Goal: Find specific page/section: Find specific page/section

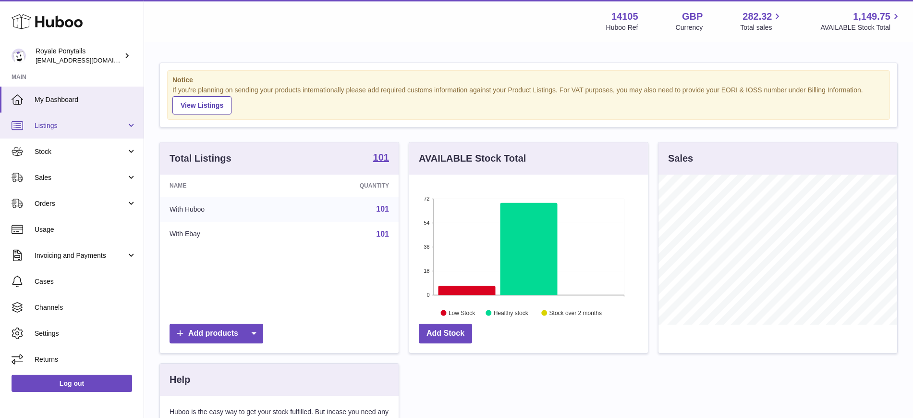
scroll to position [150, 239]
click at [72, 133] on link "Listings" at bounding box center [72, 125] width 144 height 26
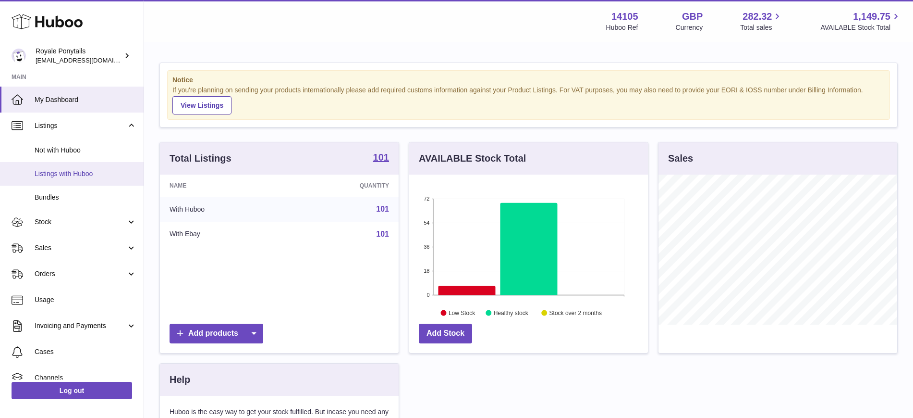
click at [81, 167] on link "Listings with Huboo" at bounding box center [72, 174] width 144 height 24
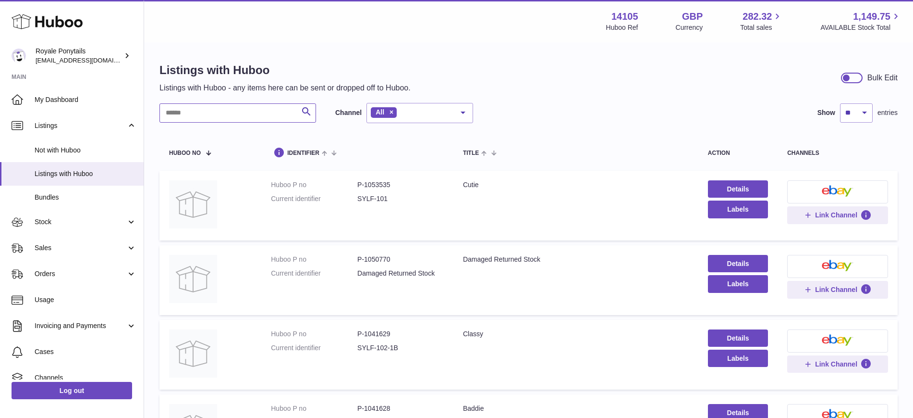
click at [222, 108] on input "text" at bounding box center [238, 112] width 157 height 19
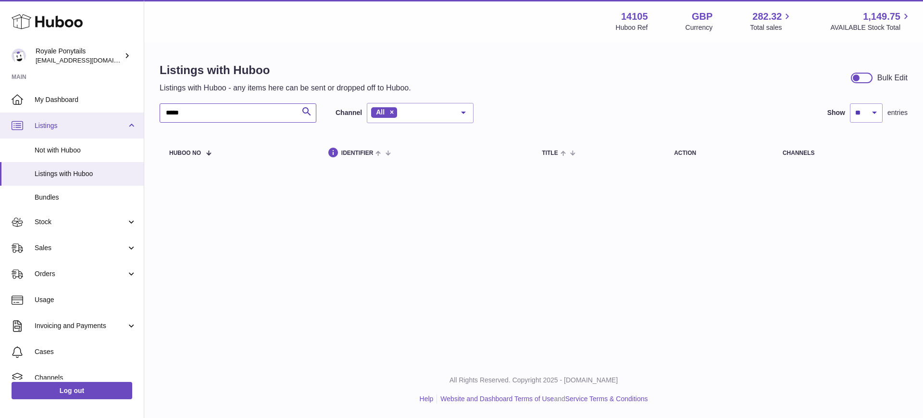
drag, startPoint x: 222, startPoint y: 108, endPoint x: 13, endPoint y: 133, distance: 210.9
click at [13, 133] on div "Huboo Royale Ponytails internalAdmin-14105@internal.huboo.com Main My Dashboard…" at bounding box center [461, 209] width 923 height 418
type input "****"
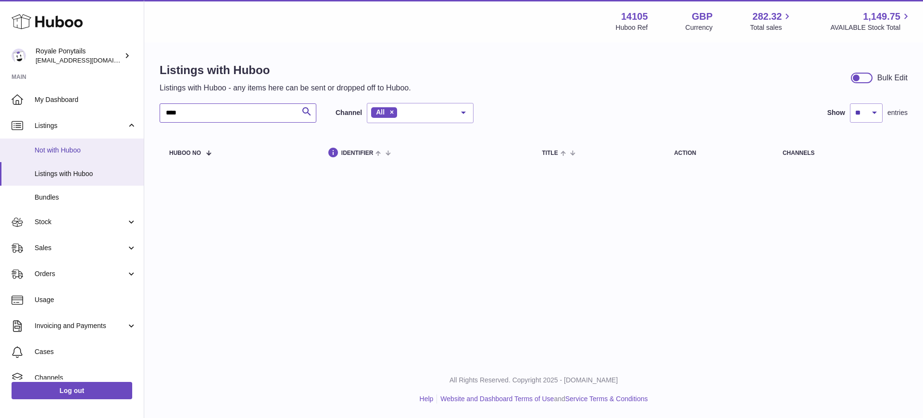
drag, startPoint x: 42, startPoint y: 148, endPoint x: 12, endPoint y: 160, distance: 31.5
click at [34, 154] on div "Huboo Royale Ponytails internalAdmin-14105@internal.huboo.com Main My Dashboard…" at bounding box center [461, 209] width 923 height 418
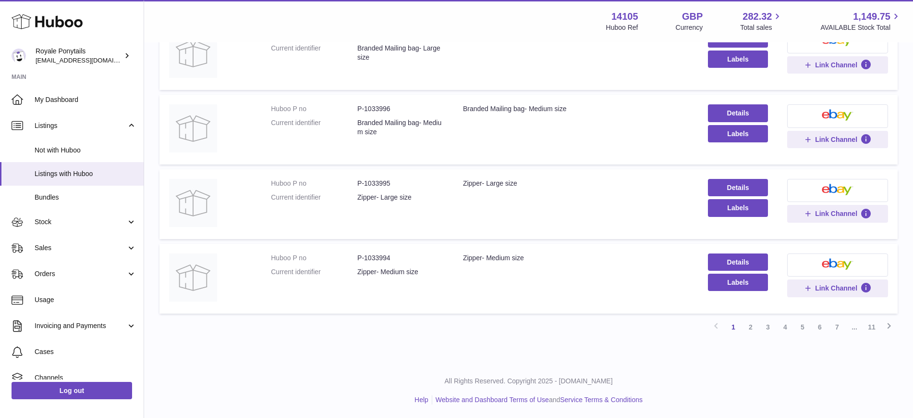
scroll to position [619, 0]
click at [752, 326] on link "2" at bounding box center [750, 325] width 17 height 17
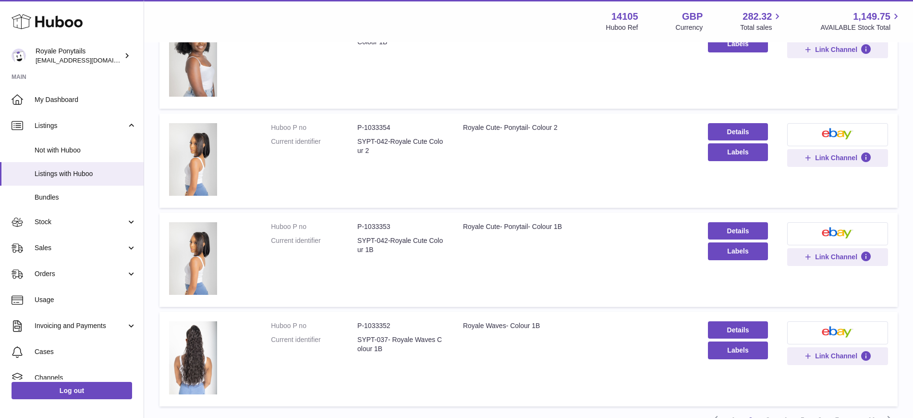
scroll to position [816, 0]
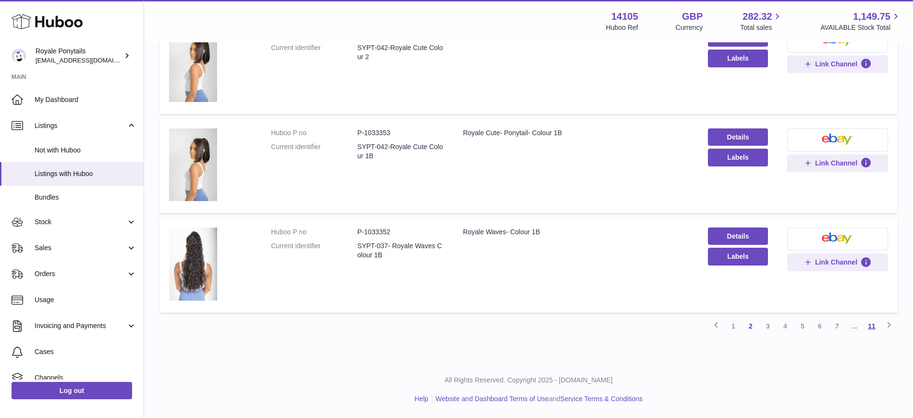
click at [865, 326] on link "11" at bounding box center [871, 325] width 17 height 17
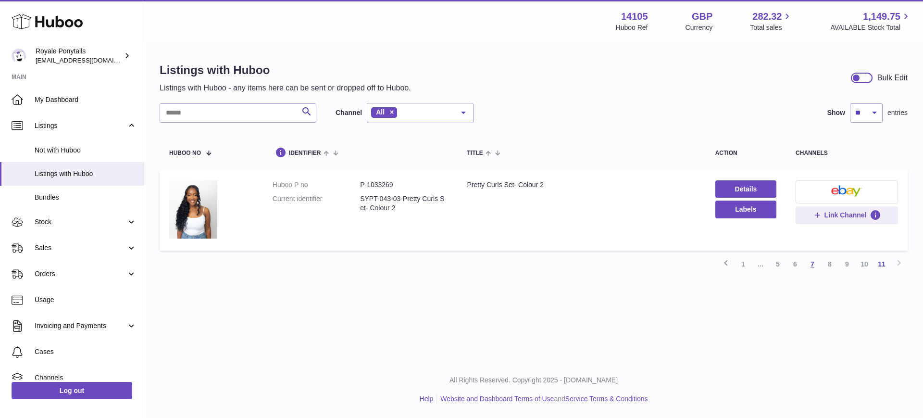
click at [809, 262] on link "7" at bounding box center [811, 263] width 17 height 17
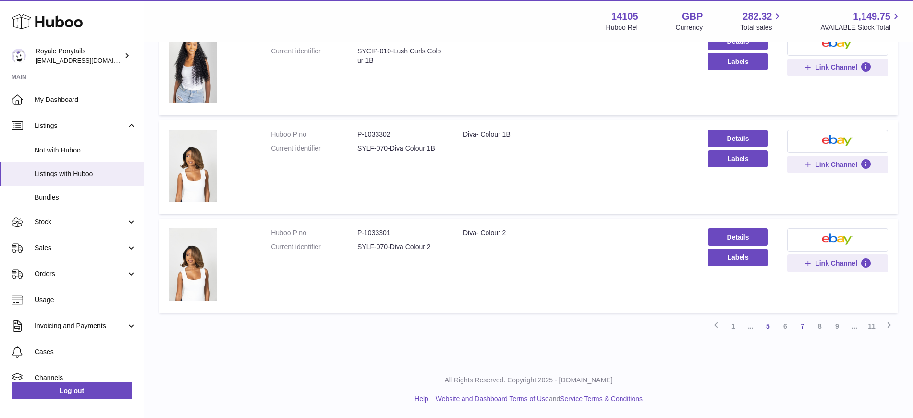
click at [770, 323] on link "5" at bounding box center [768, 325] width 17 height 17
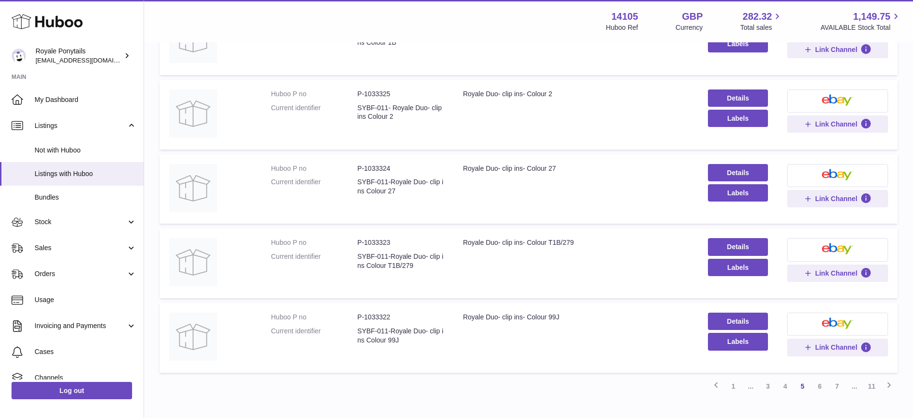
scroll to position [701, 0]
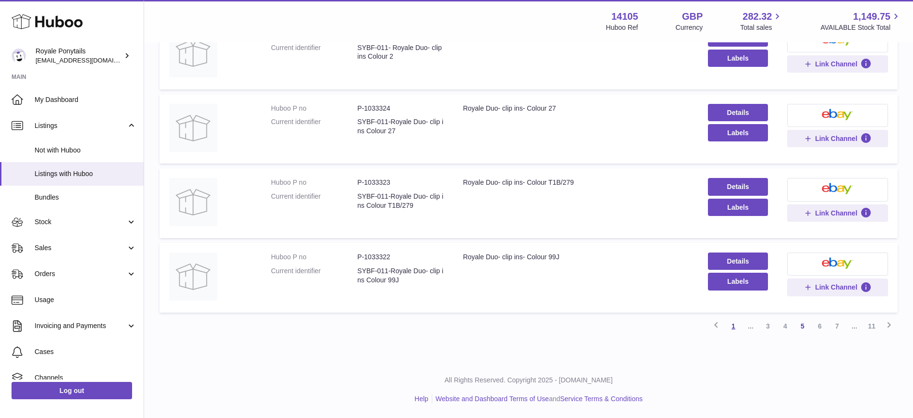
click at [734, 329] on link "1" at bounding box center [733, 325] width 17 height 17
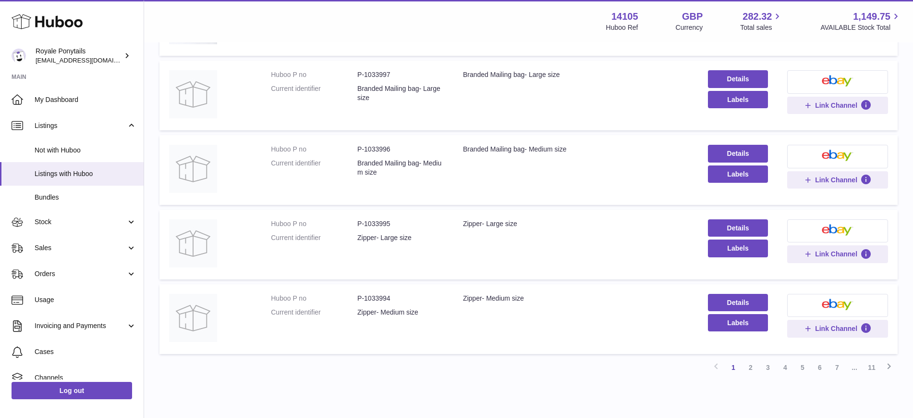
scroll to position [619, 0]
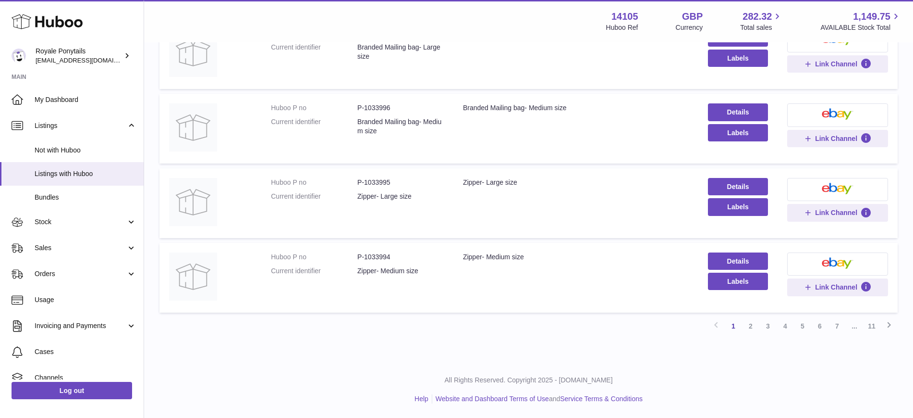
click at [380, 181] on dd "P-1033995" at bounding box center [400, 182] width 86 height 9
copy dd "1033995"
click at [373, 258] on dd "P-1033994" at bounding box center [400, 256] width 86 height 9
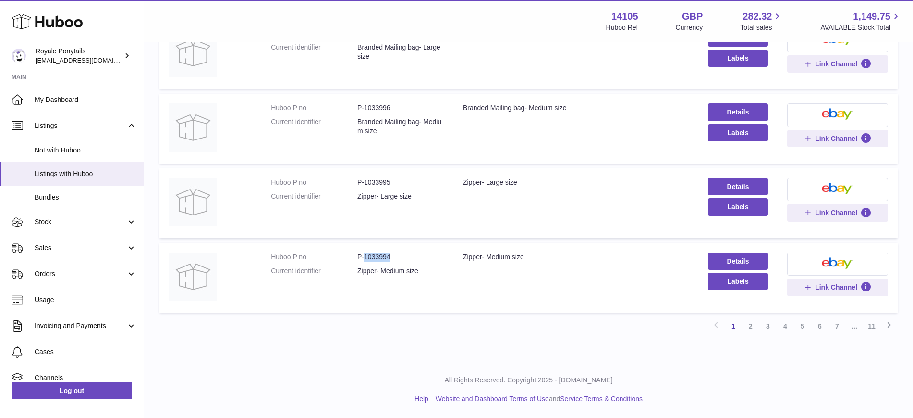
copy dd "1033994"
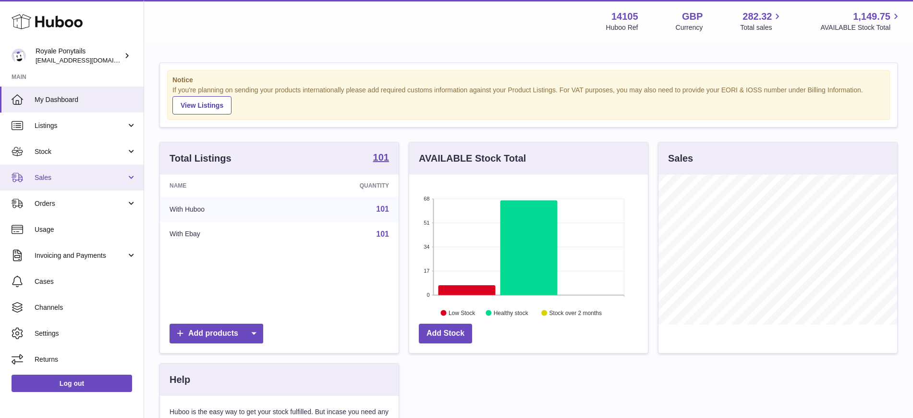
scroll to position [150, 239]
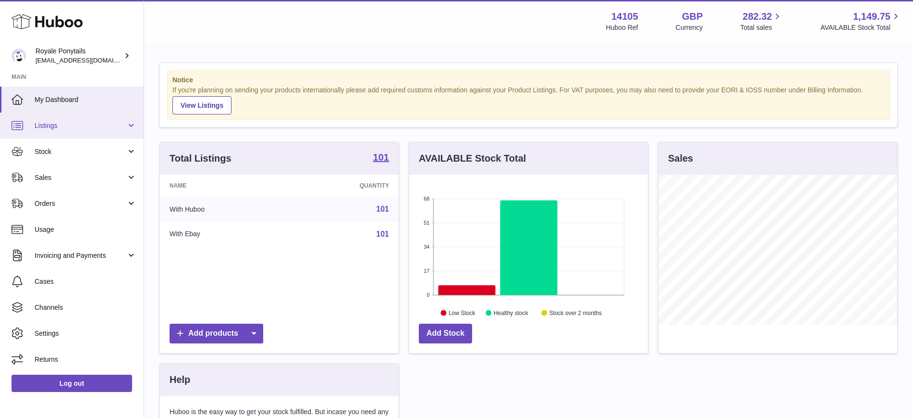
click at [72, 112] on link "Listings" at bounding box center [72, 125] width 144 height 26
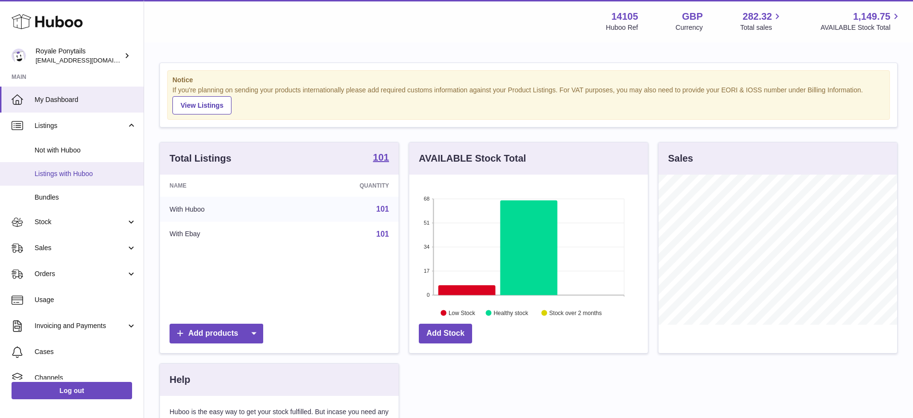
click at [77, 168] on link "Listings with Huboo" at bounding box center [72, 174] width 144 height 24
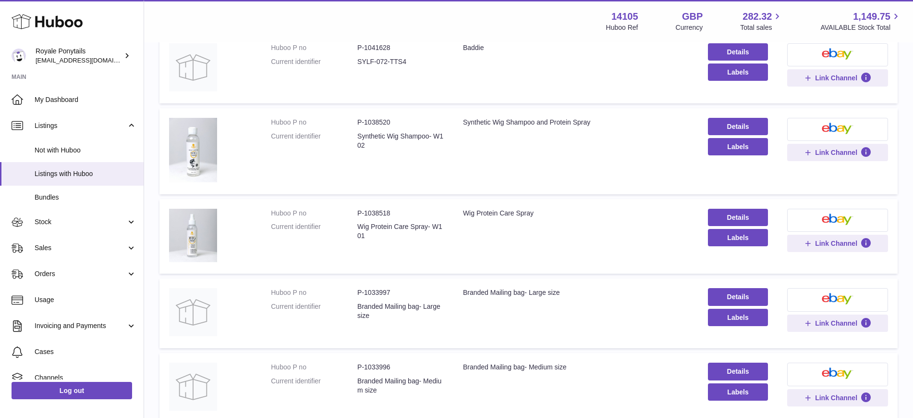
scroll to position [619, 0]
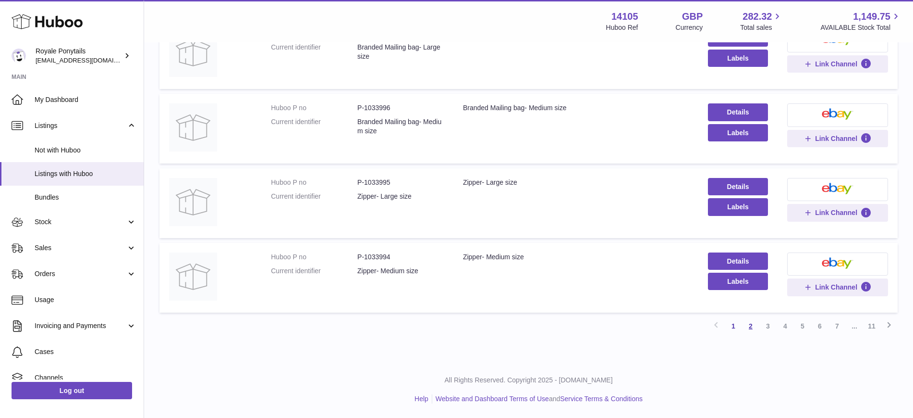
click at [752, 324] on link "2" at bounding box center [750, 325] width 17 height 17
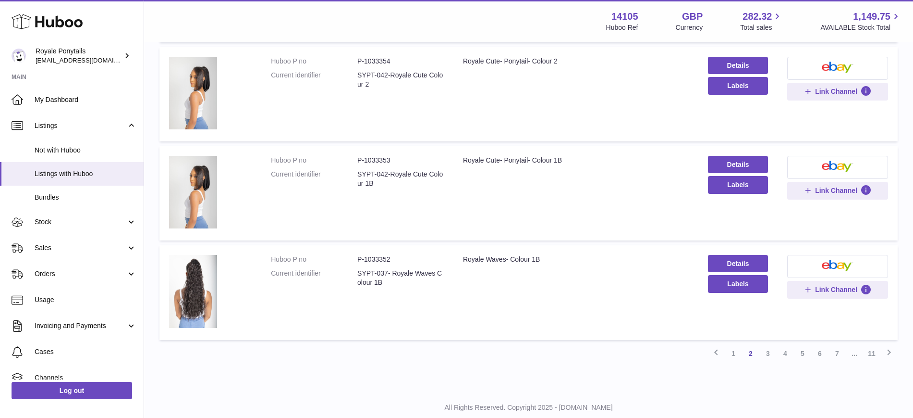
scroll to position [816, 0]
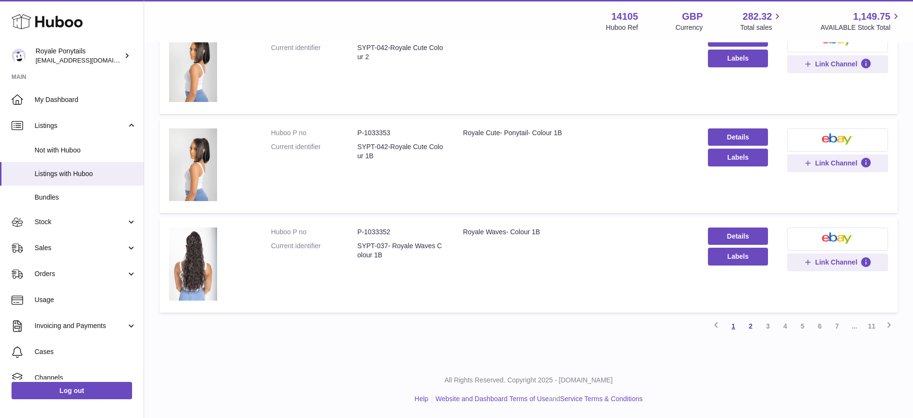
click at [734, 328] on link "1" at bounding box center [733, 325] width 17 height 17
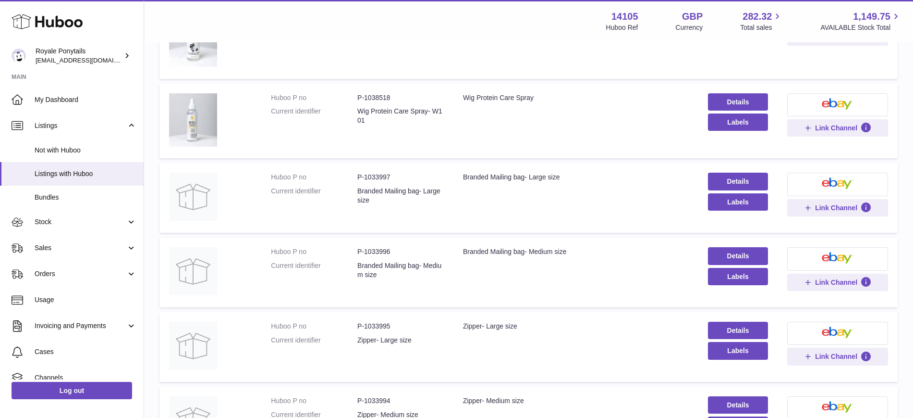
scroll to position [619, 0]
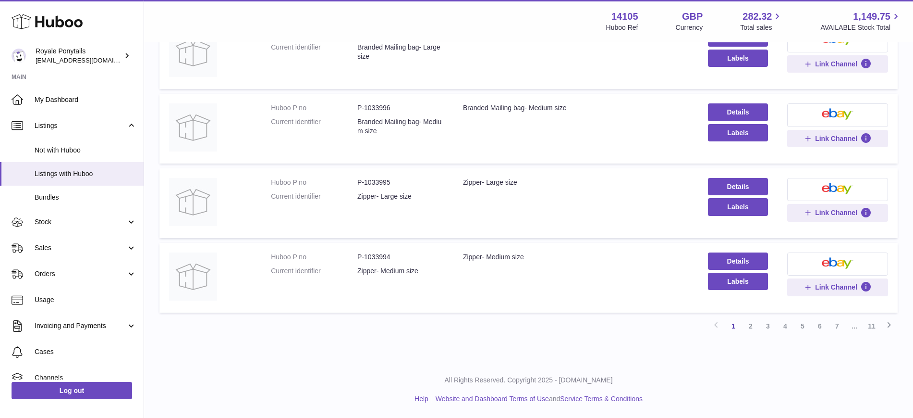
click at [380, 108] on dd "P-1033996" at bounding box center [400, 107] width 86 height 9
copy dd "1033996"
click at [381, 178] on dd "P-1033995" at bounding box center [400, 182] width 86 height 9
click at [380, 178] on dd "P-1033995" at bounding box center [400, 182] width 86 height 9
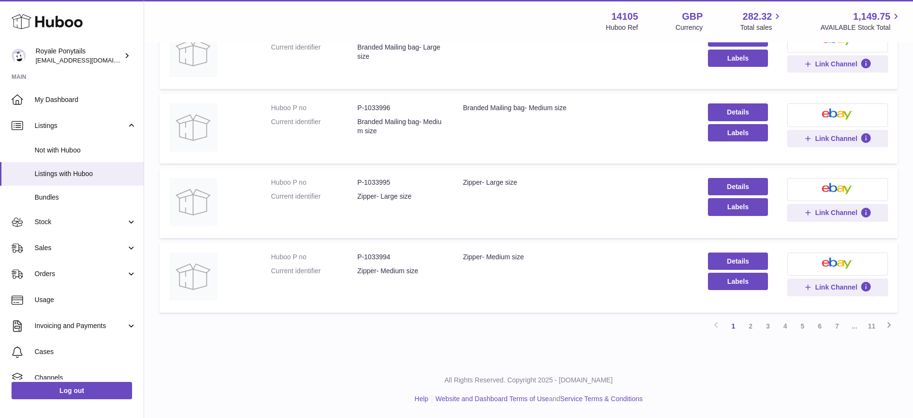
click at [380, 170] on td "Huboo P no P-1033995 Current identifier Zipper- Large size" at bounding box center [357, 203] width 192 height 70
click at [379, 184] on dd "P-1033995" at bounding box center [400, 182] width 86 height 9
copy dd "1033995"
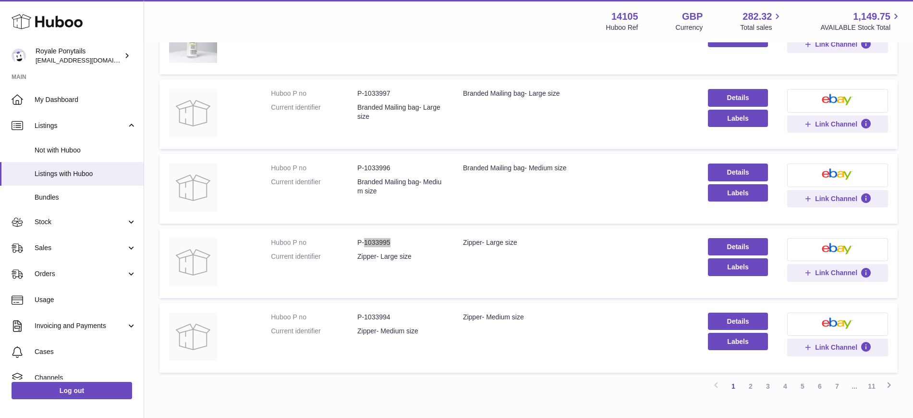
scroll to position [499, 0]
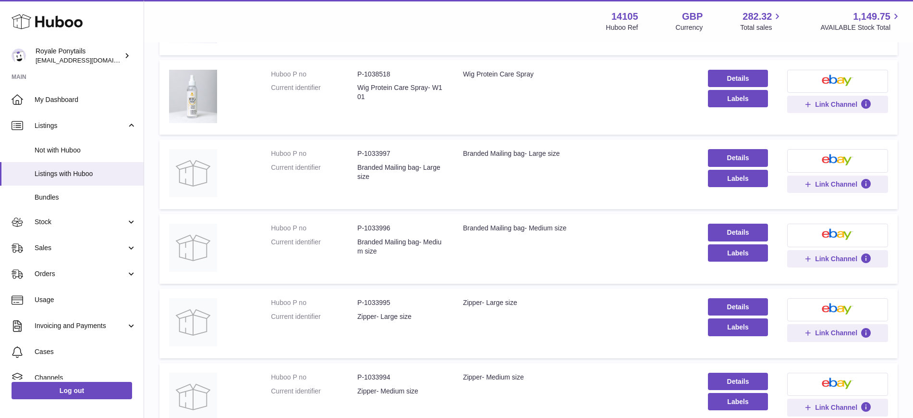
click at [380, 153] on dd "P-1033997" at bounding box center [400, 153] width 86 height 9
copy dd "1033997"
click at [381, 228] on dd "P-1033996" at bounding box center [400, 227] width 86 height 9
click at [382, 228] on dd "P-1033996" at bounding box center [400, 227] width 86 height 9
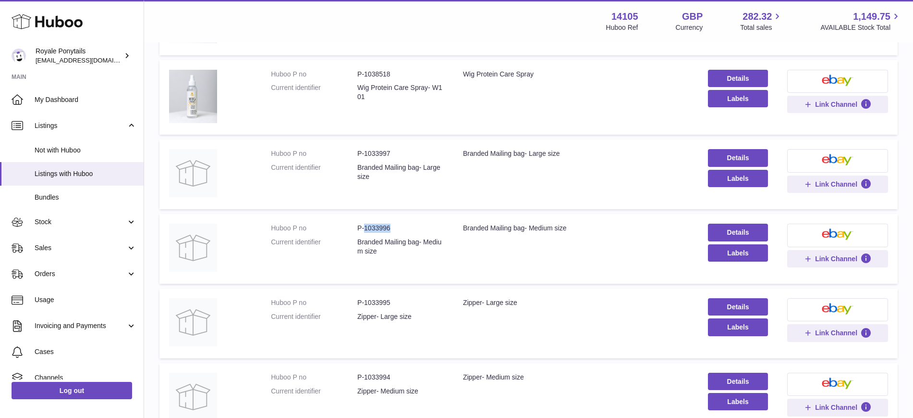
copy dd "1033996"
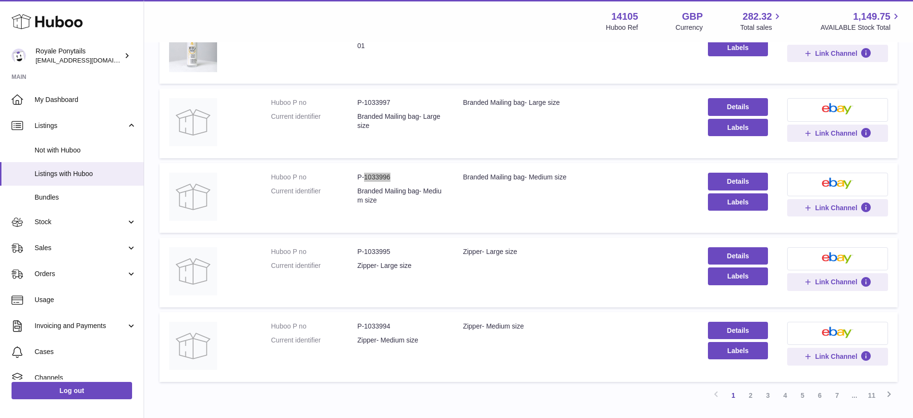
scroll to position [619, 0]
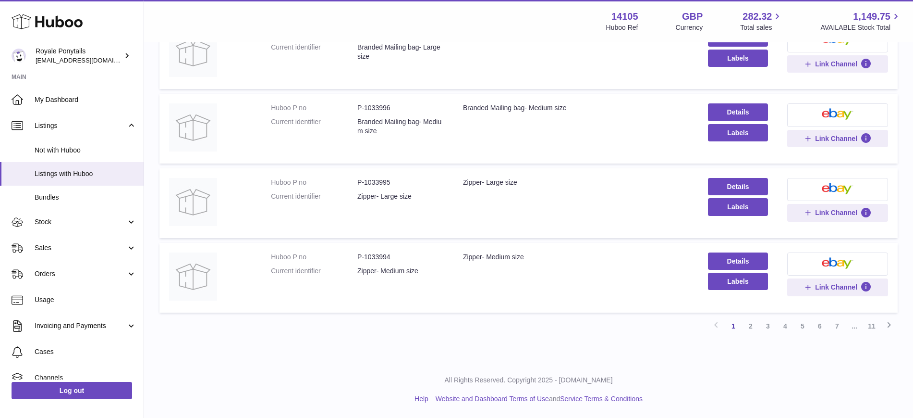
click at [375, 178] on dd "P-1033995" at bounding box center [400, 182] width 86 height 9
click at [375, 180] on dd "P-1033995" at bounding box center [400, 182] width 86 height 9
copy dd "1033995"
click at [382, 252] on dd "P-1033994" at bounding box center [400, 256] width 86 height 9
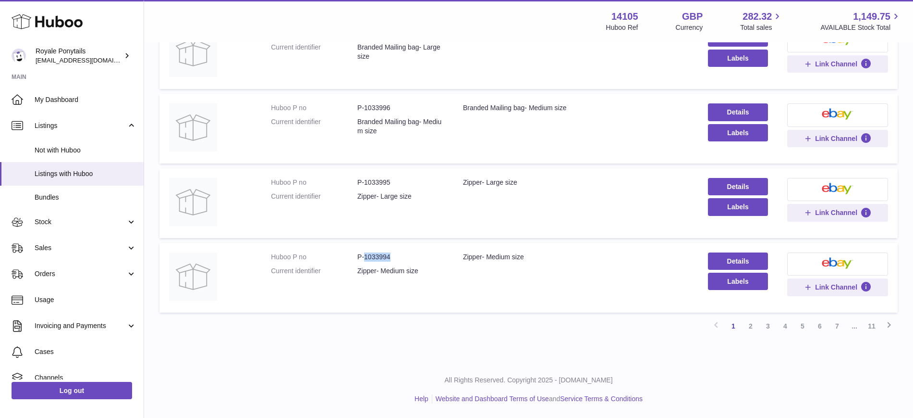
copy dd "1033994"
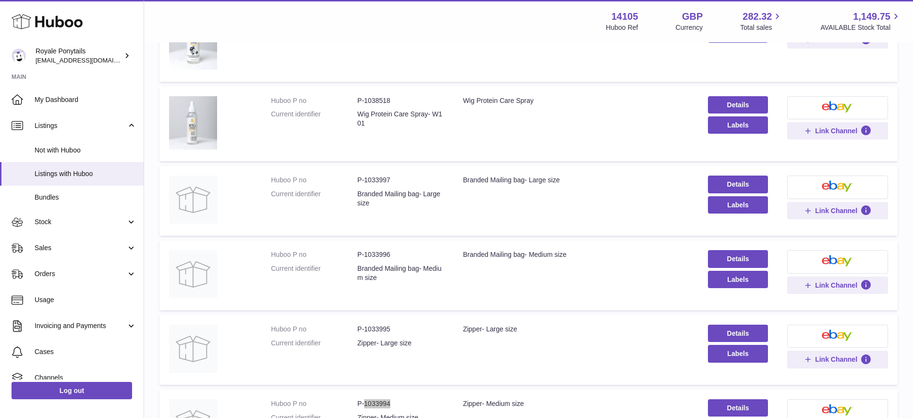
scroll to position [319, 0]
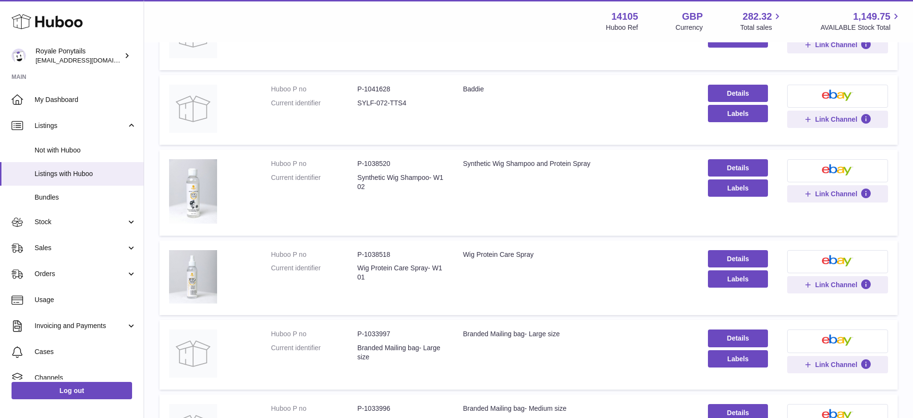
click at [606, 20] on div "14105 Huboo Ref" at bounding box center [622, 21] width 32 height 22
click at [606, 18] on div "14105 Huboo Ref" at bounding box center [622, 21] width 32 height 22
copy strong "14105"
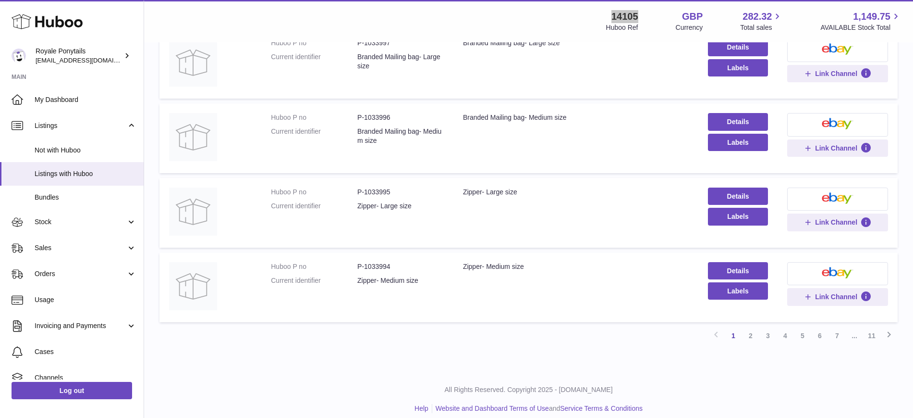
scroll to position [619, 0]
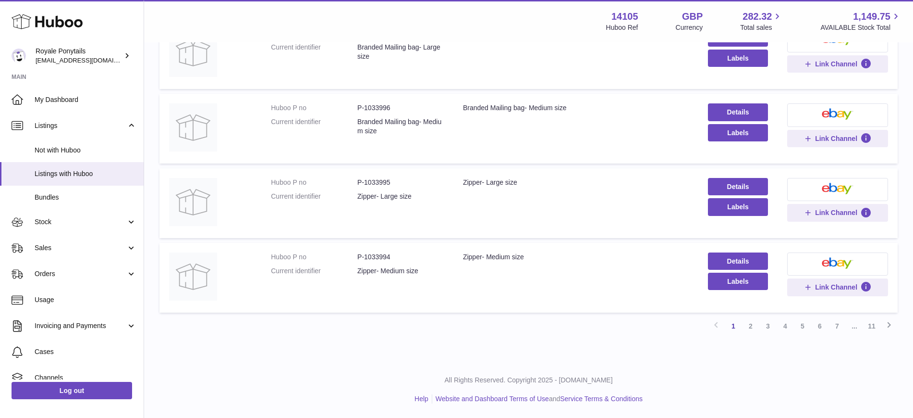
click at [378, 108] on dd "P-1033996" at bounding box center [400, 107] width 86 height 9
copy dd "1033996"
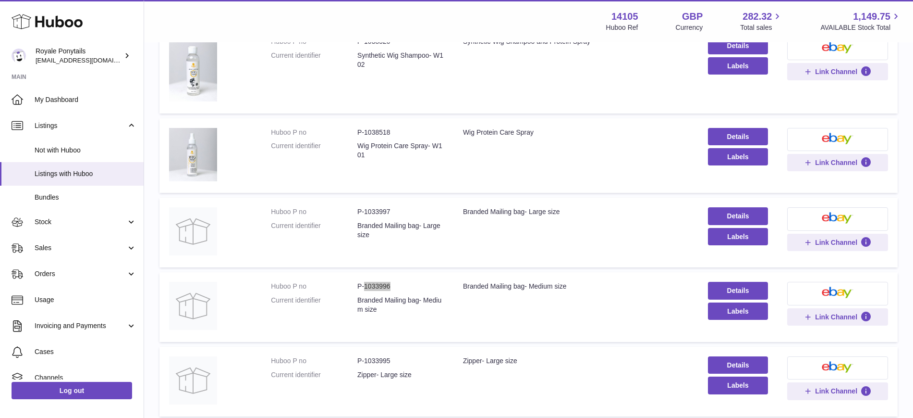
scroll to position [499, 0]
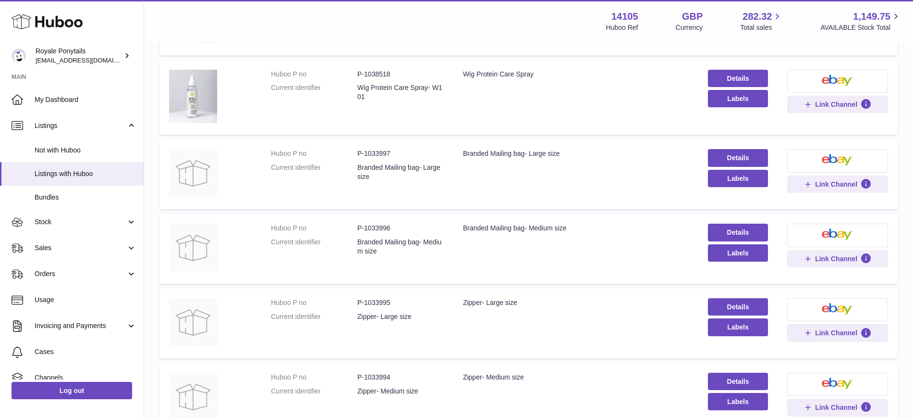
click at [378, 153] on dd "P-1033997" at bounding box center [400, 153] width 86 height 9
copy dd "1033997"
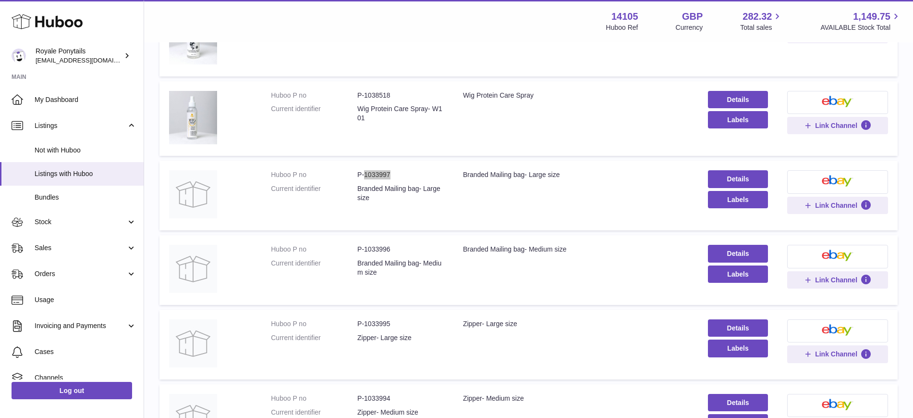
scroll to position [439, 0]
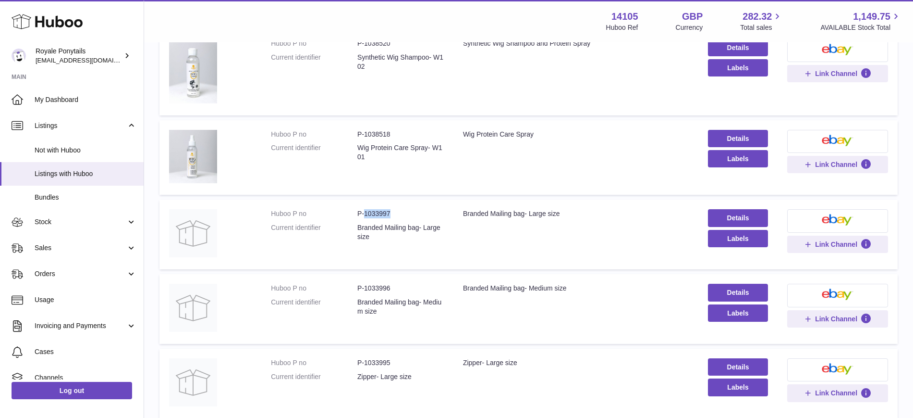
click at [397, 214] on dd "P-1033997" at bounding box center [400, 213] width 86 height 9
drag, startPoint x: 369, startPoint y: 211, endPoint x: 345, endPoint y: 211, distance: 23.1
click at [345, 211] on dl "Huboo P no P-1033997 Current identifier Branded Mailing bag- Large size" at bounding box center [357, 227] width 173 height 37
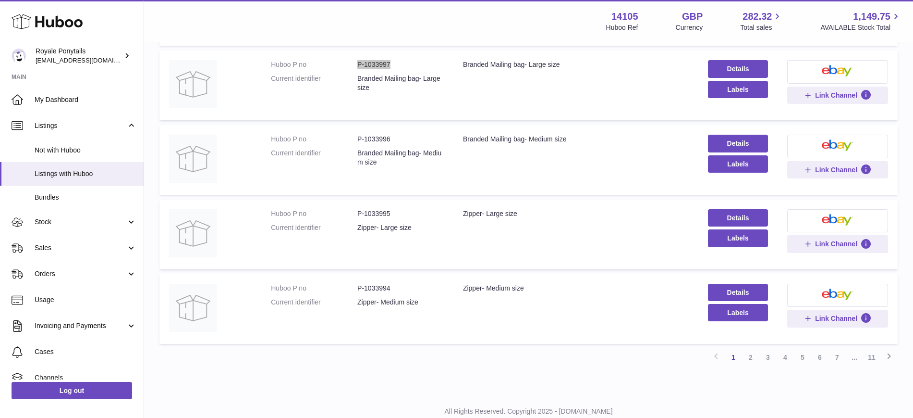
scroll to position [559, 0]
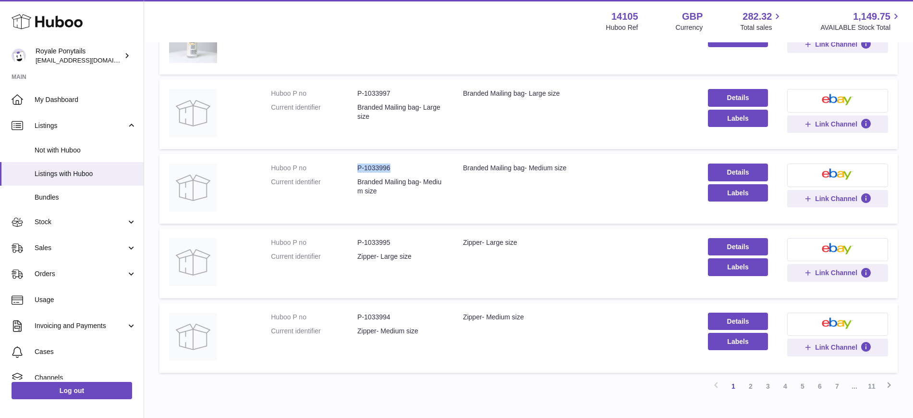
drag, startPoint x: 403, startPoint y: 164, endPoint x: 357, endPoint y: 174, distance: 47.2
click at [357, 174] on dl "Huboo P no P-1033996 Current identifier Branded Mailing bag- Medium size" at bounding box center [357, 181] width 173 height 37
click at [373, 239] on dd "P-1033995" at bounding box center [400, 242] width 86 height 9
click at [377, 317] on dd "P-1033994" at bounding box center [400, 316] width 86 height 9
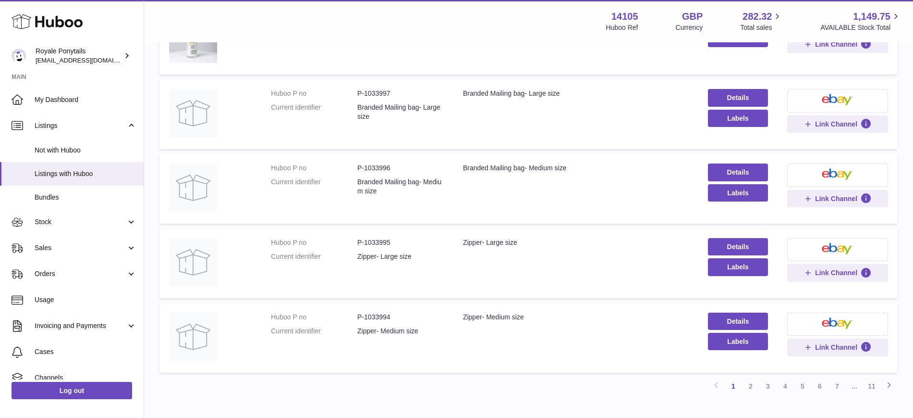
click at [376, 317] on dd "P-1033994" at bounding box center [400, 316] width 86 height 9
click at [374, 317] on dd "P-1033994" at bounding box center [400, 316] width 86 height 9
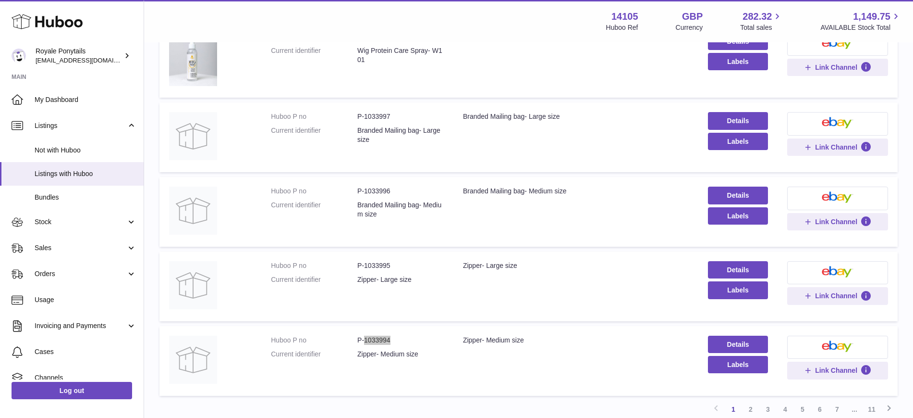
scroll to position [499, 0]
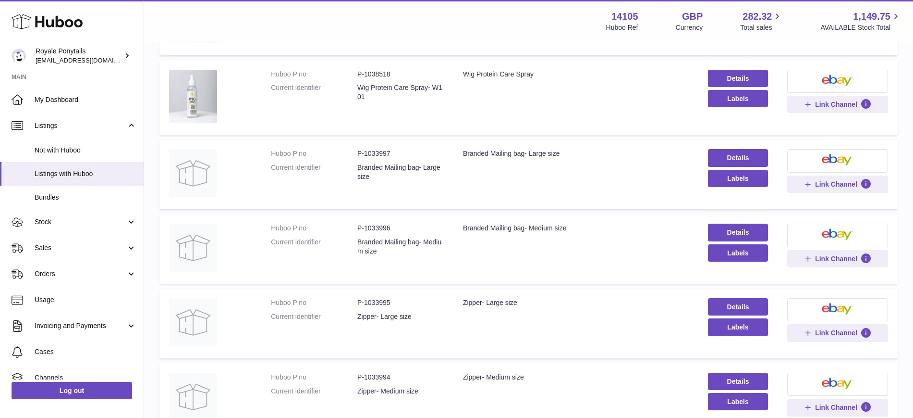
click at [375, 228] on dd "P-1033996" at bounding box center [400, 227] width 86 height 9
click at [398, 154] on dd "P-1033997" at bounding box center [400, 153] width 86 height 9
click at [382, 148] on td "Huboo P no P-1033997 Current identifier Branded Mailing bag- Large size" at bounding box center [357, 174] width 192 height 70
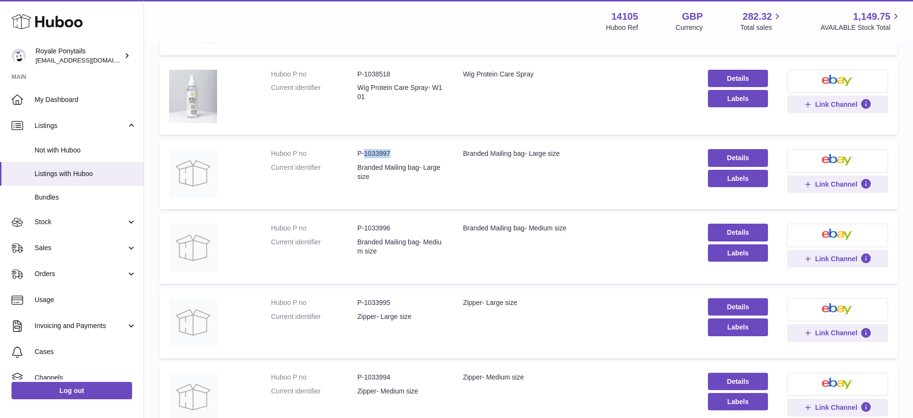
click at [382, 148] on td "Huboo P no P-1033997 Current identifier Branded Mailing bag- Large size" at bounding box center [357, 174] width 192 height 70
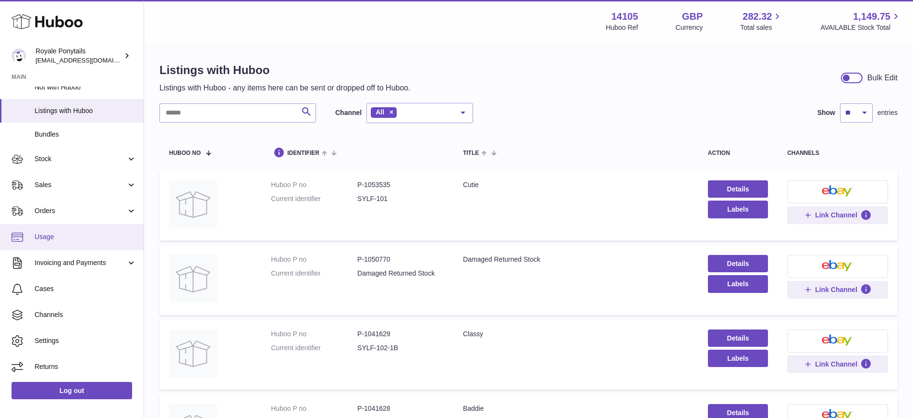
scroll to position [63, 0]
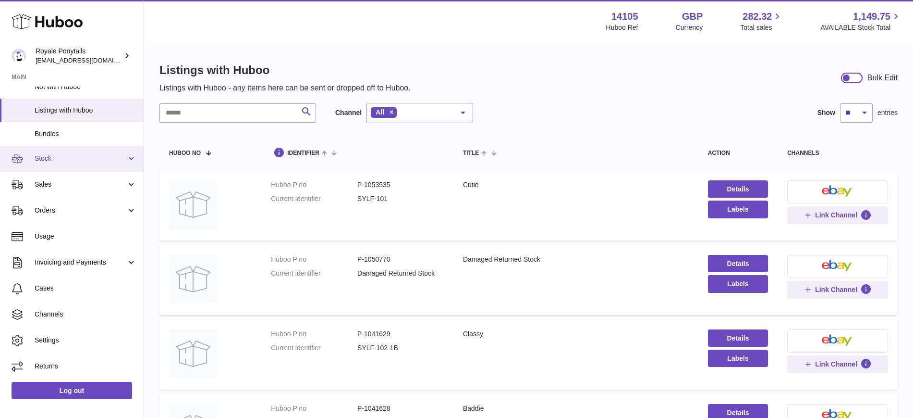
click at [52, 169] on link "Stock" at bounding box center [72, 159] width 144 height 26
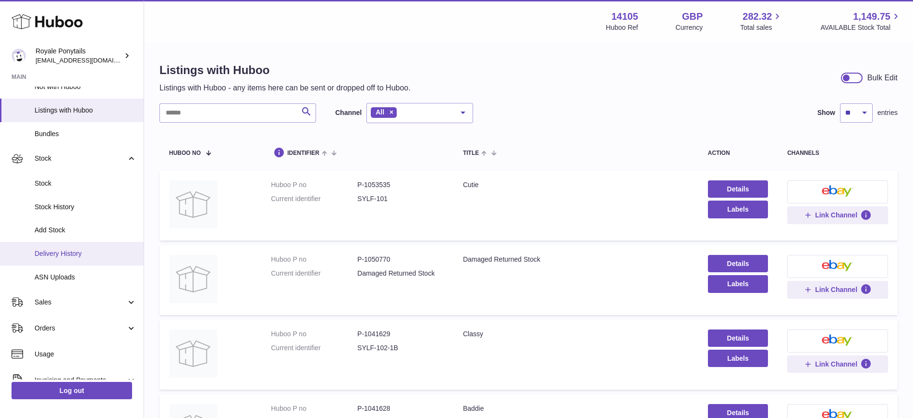
click at [63, 246] on link "Delivery History" at bounding box center [72, 254] width 144 height 24
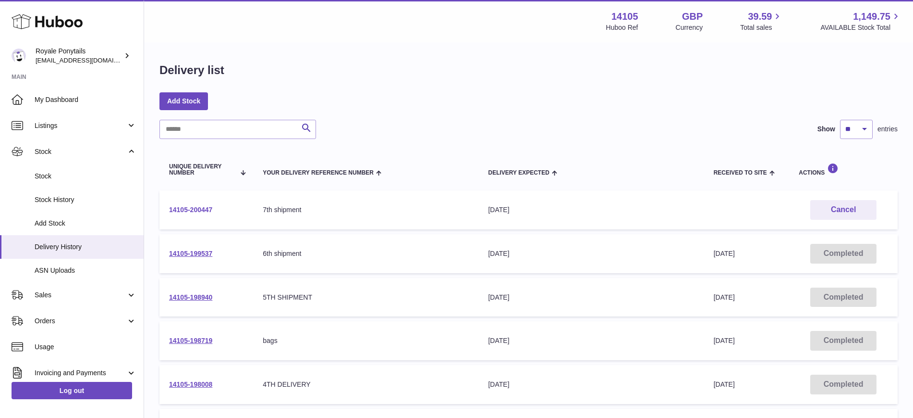
click at [211, 207] on link "14105-200447" at bounding box center [190, 210] width 43 height 8
